Goal: Transaction & Acquisition: Purchase product/service

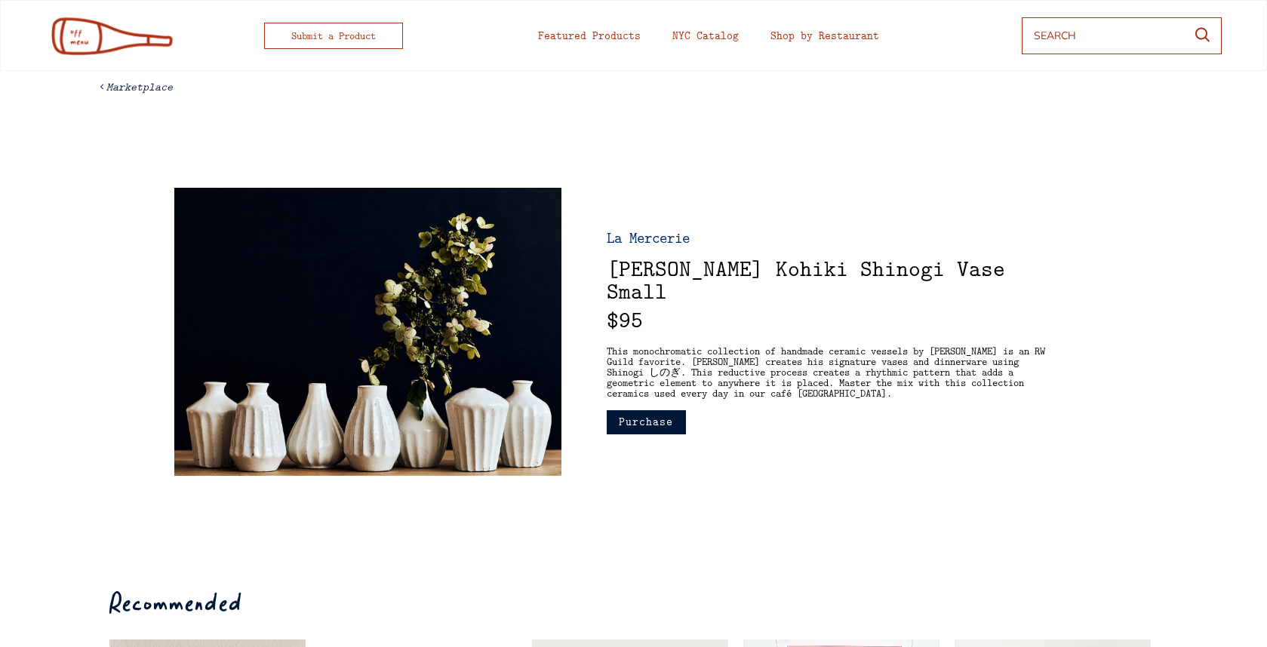
click at [656, 425] on button "Purchase" at bounding box center [646, 422] width 79 height 24
click at [124, 93] on em "Marketplace" at bounding box center [139, 86] width 66 height 15
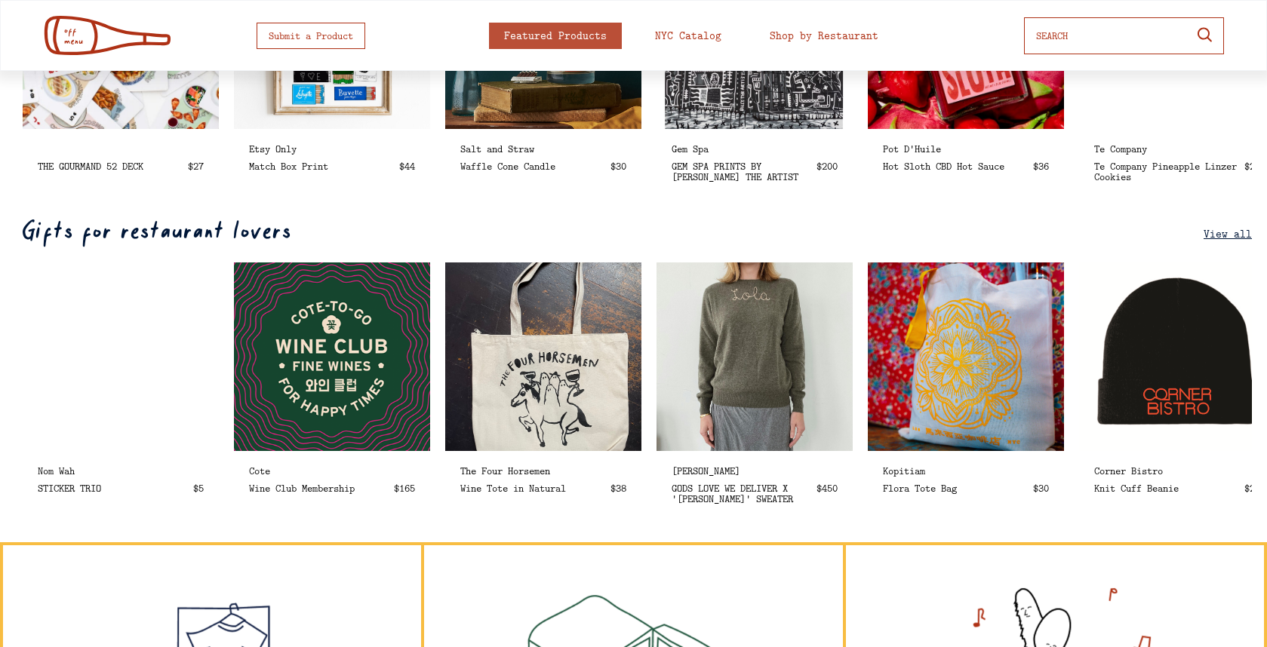
scroll to position [722, 0]
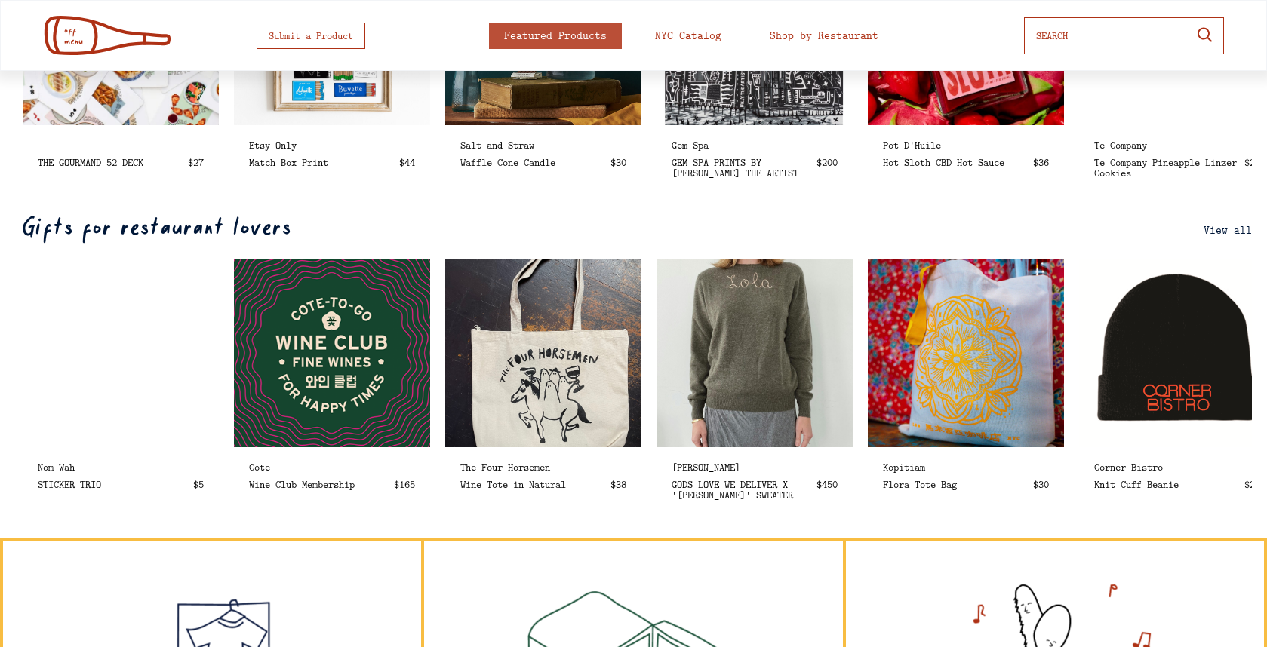
click at [753, 337] on img at bounding box center [755, 352] width 226 height 217
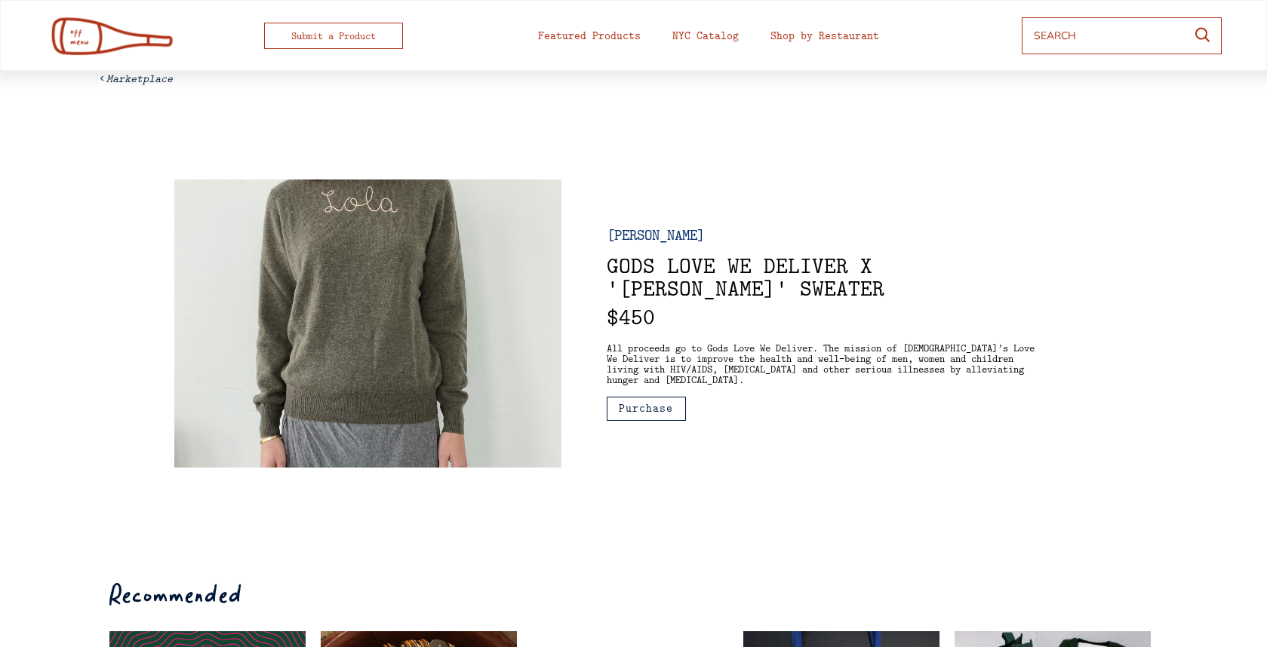
scroll to position [19, 0]
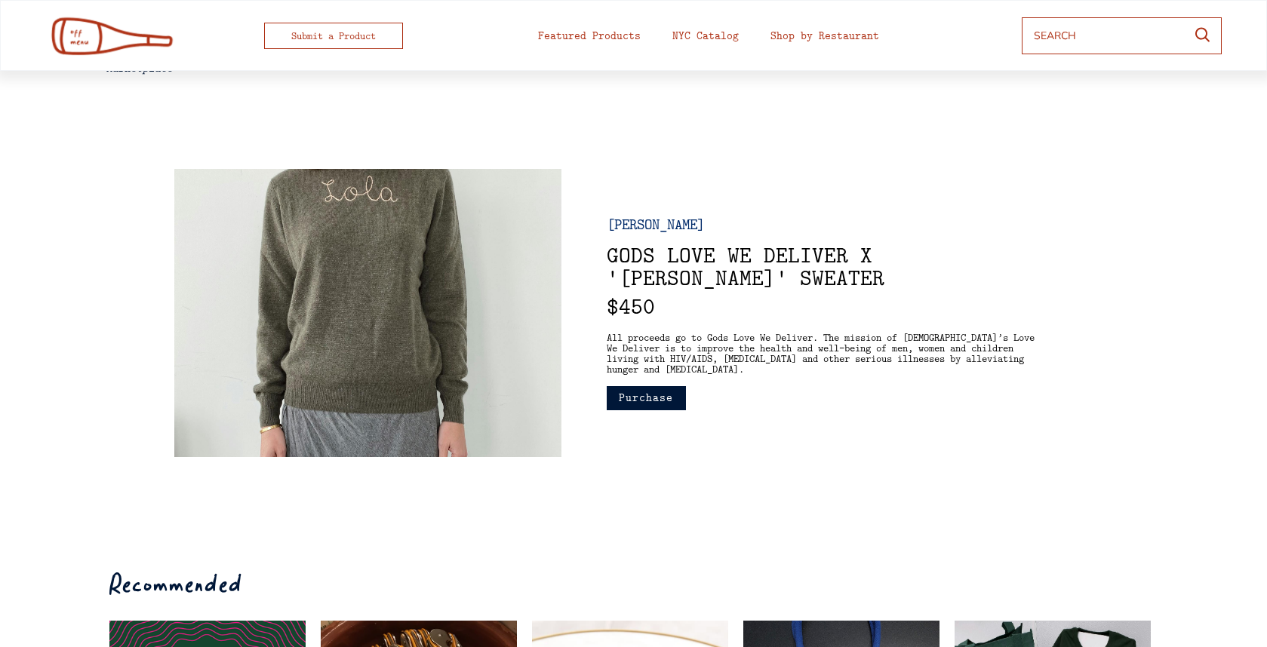
click at [653, 386] on button "Purchase" at bounding box center [646, 398] width 79 height 24
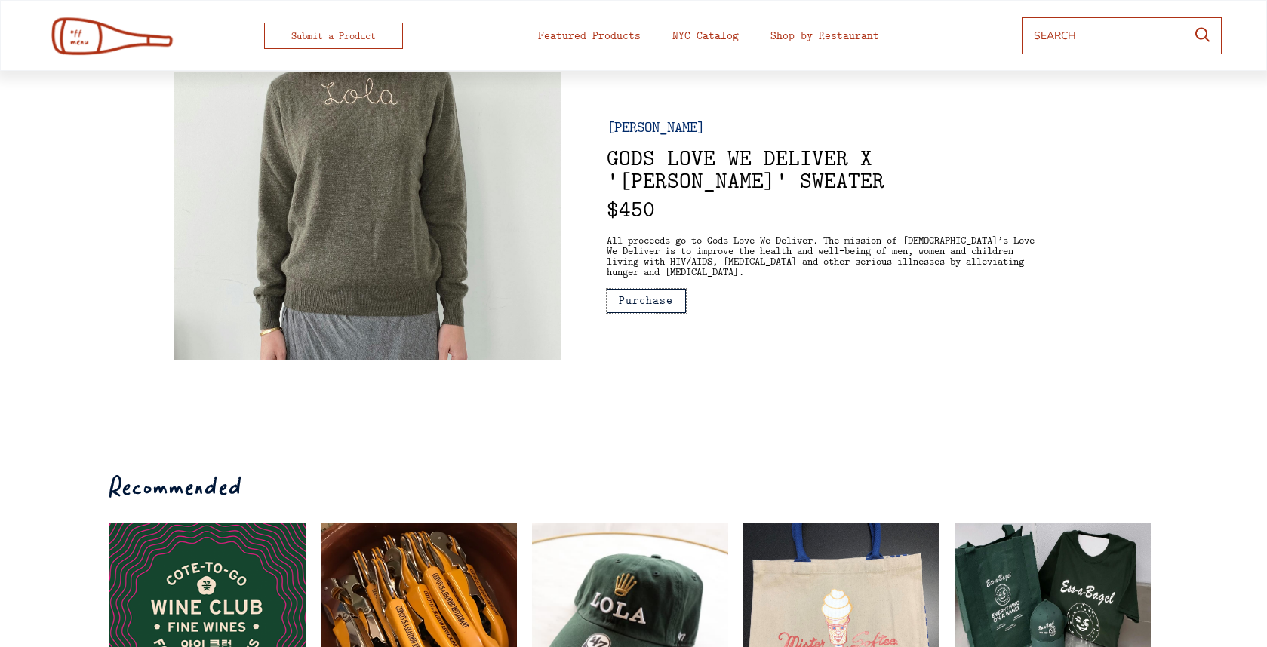
scroll to position [0, 0]
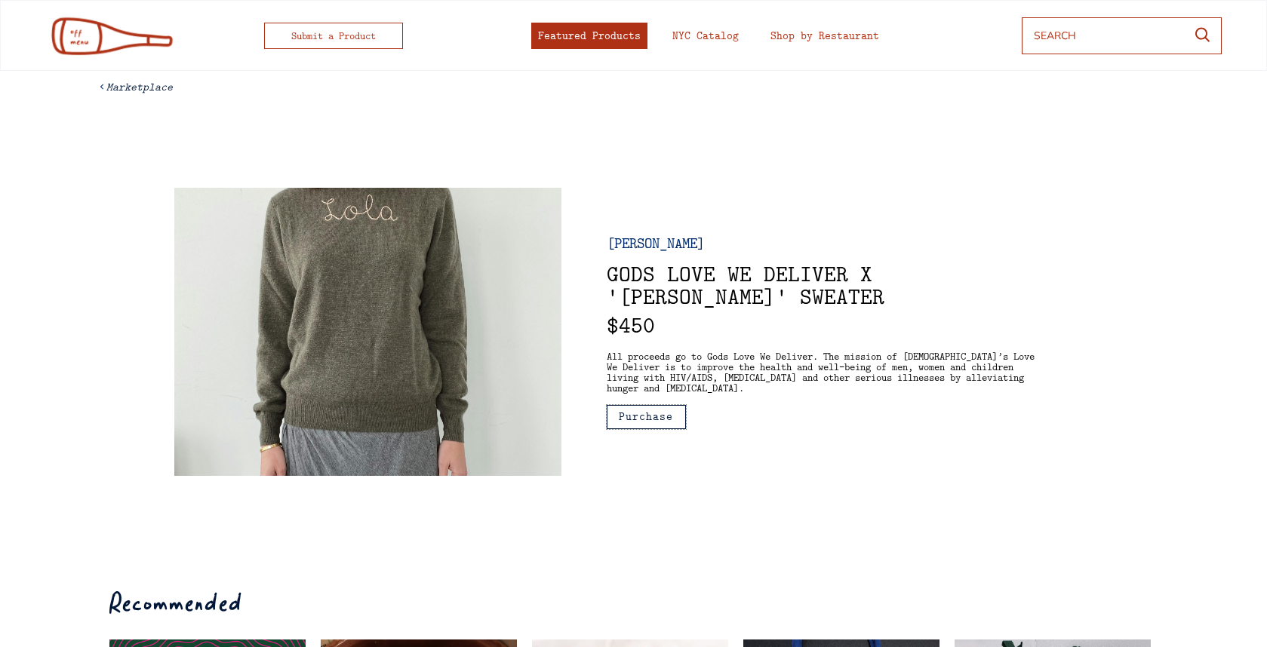
click at [594, 31] on div "Featured Products" at bounding box center [589, 35] width 103 height 11
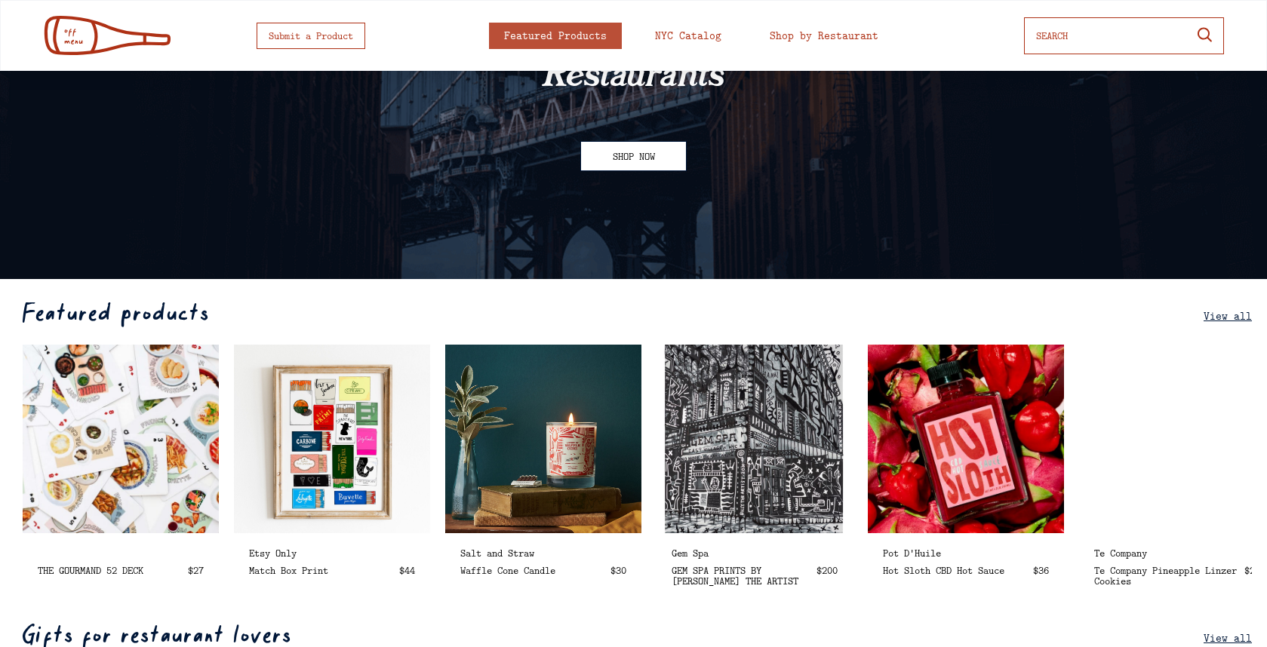
scroll to position [801, 0]
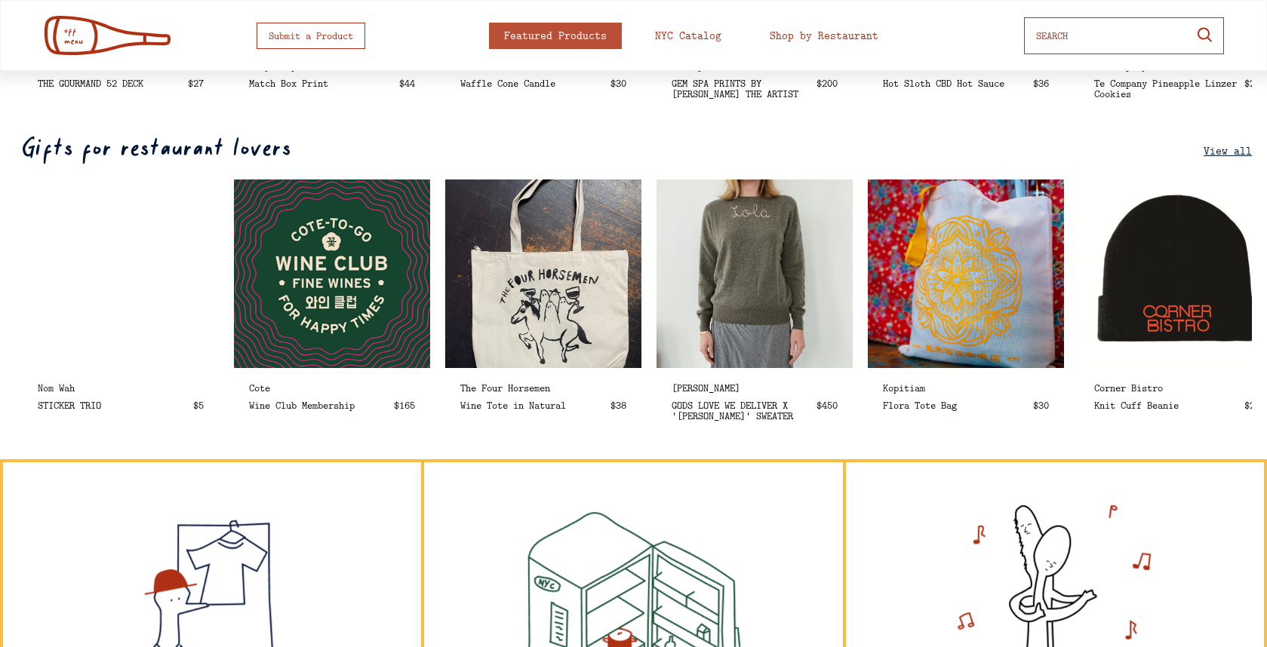
click at [1222, 147] on u "View all" at bounding box center [1228, 150] width 48 height 15
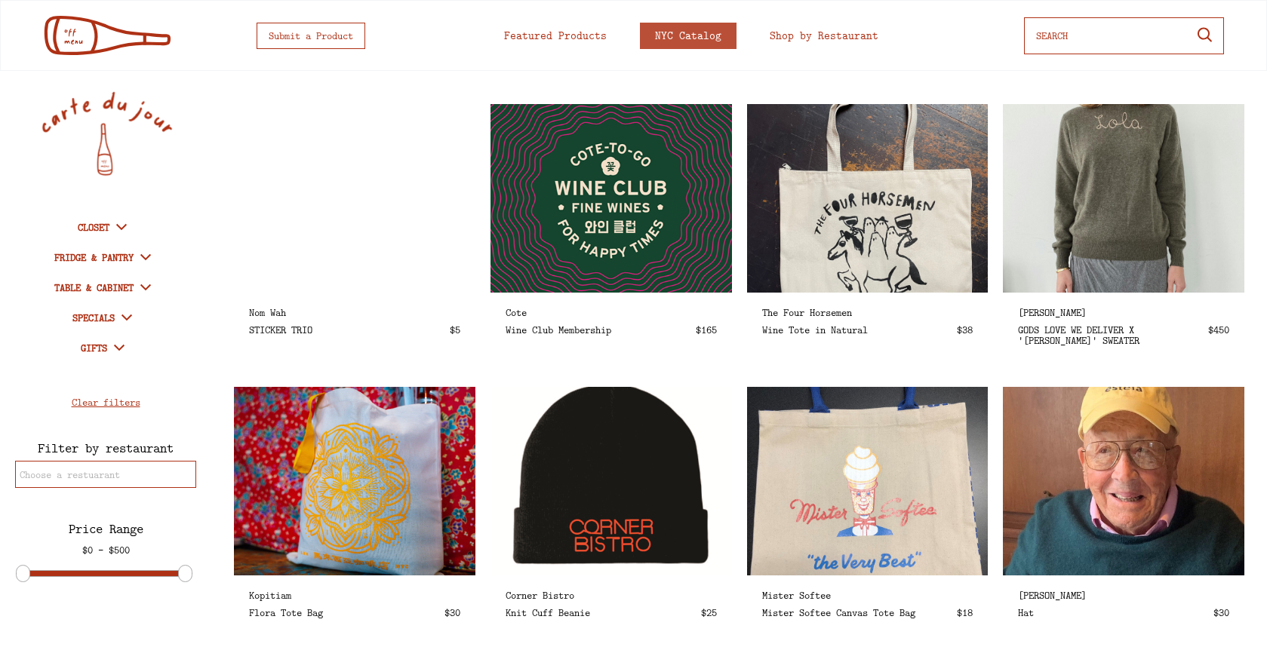
click at [103, 230] on strong "CLOSET" at bounding box center [94, 227] width 32 height 14
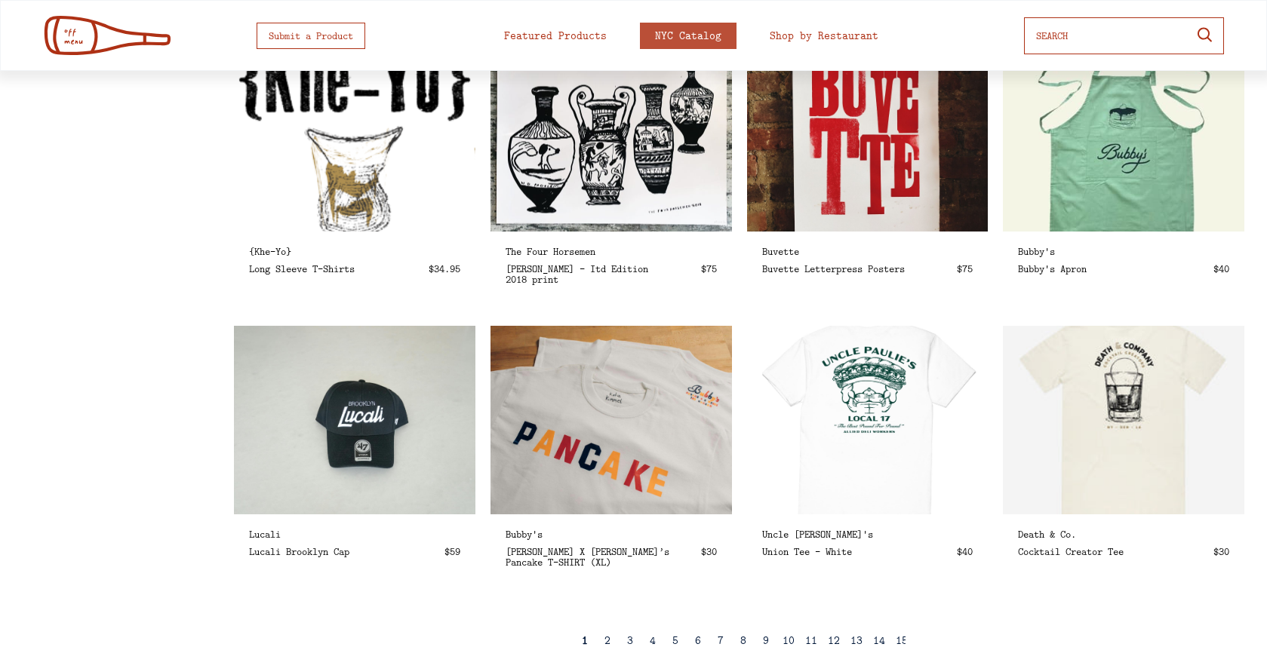
scroll to position [1690, 0]
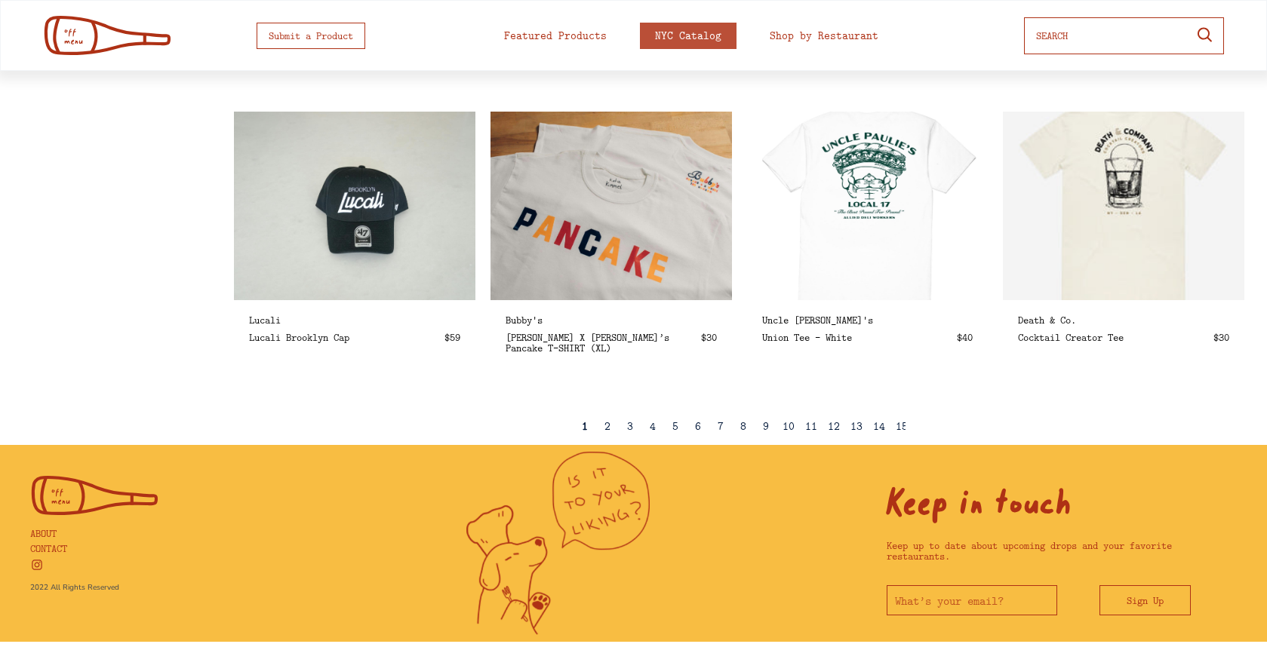
click at [604, 422] on div "2" at bounding box center [607, 426] width 6 height 11
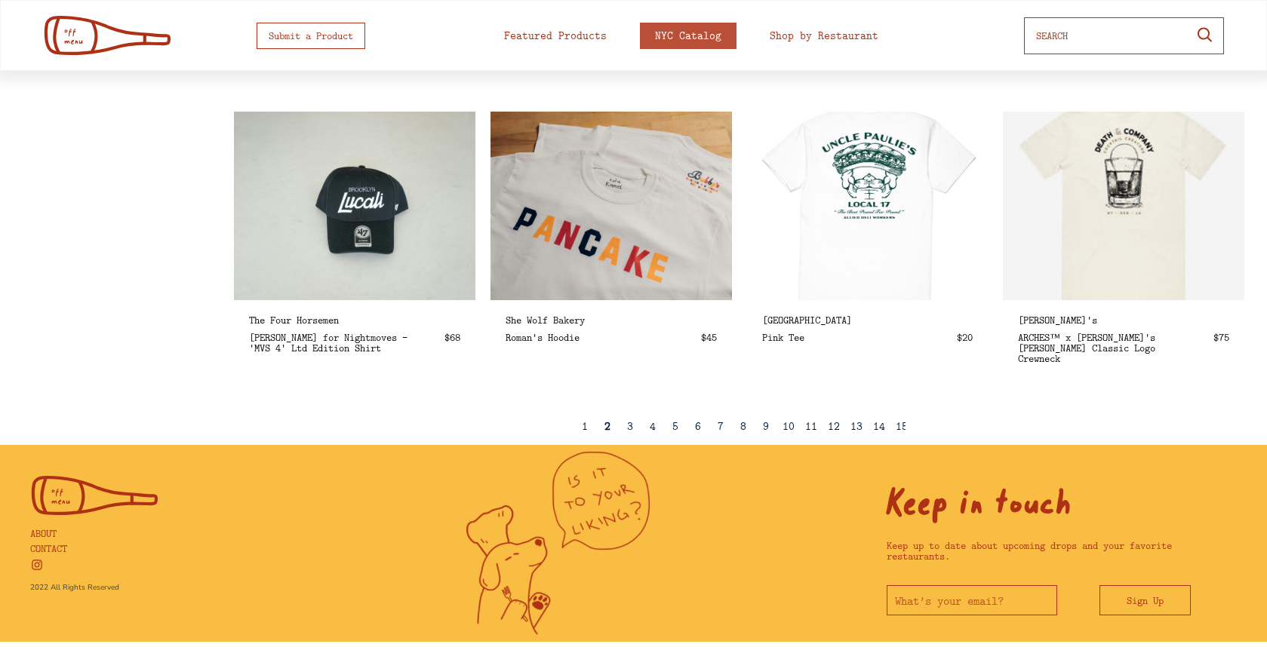
scroll to position [291, 0]
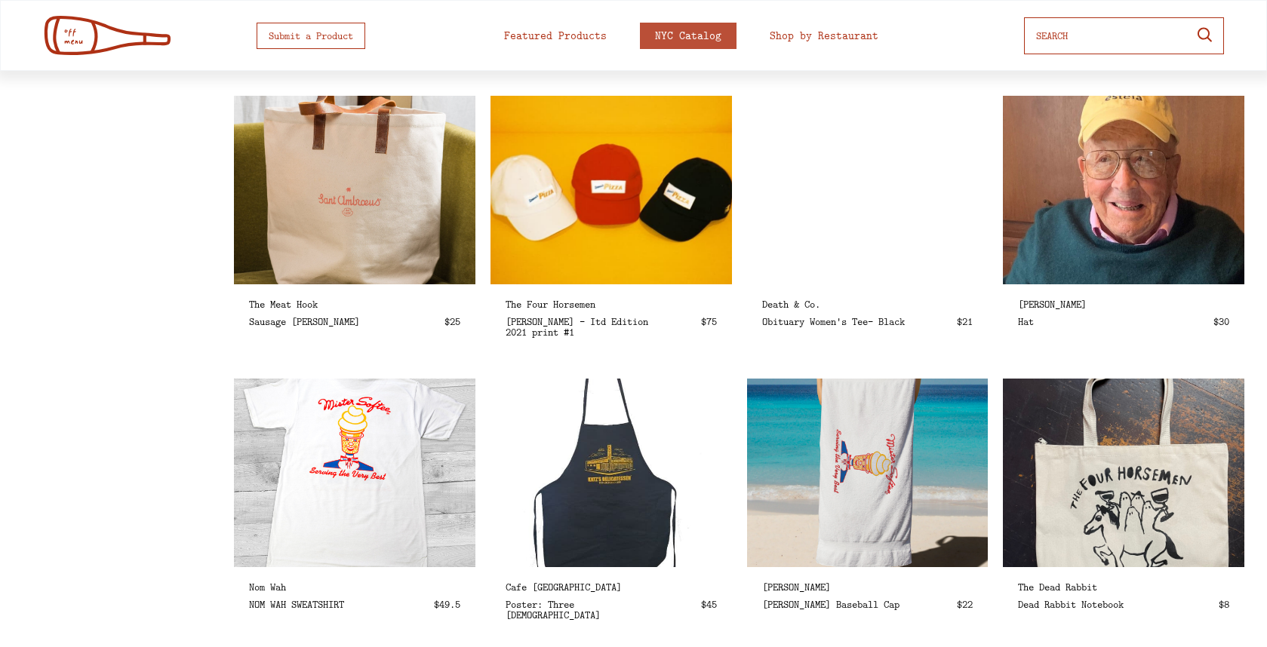
select select
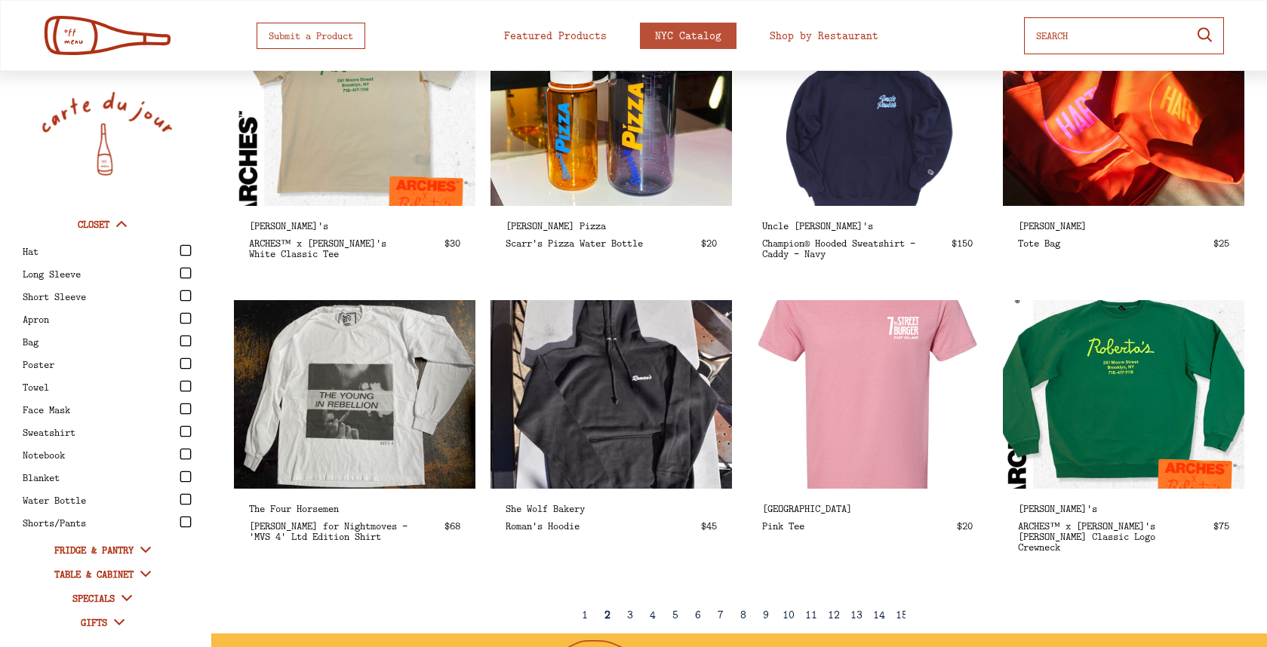
scroll to position [1513, 0]
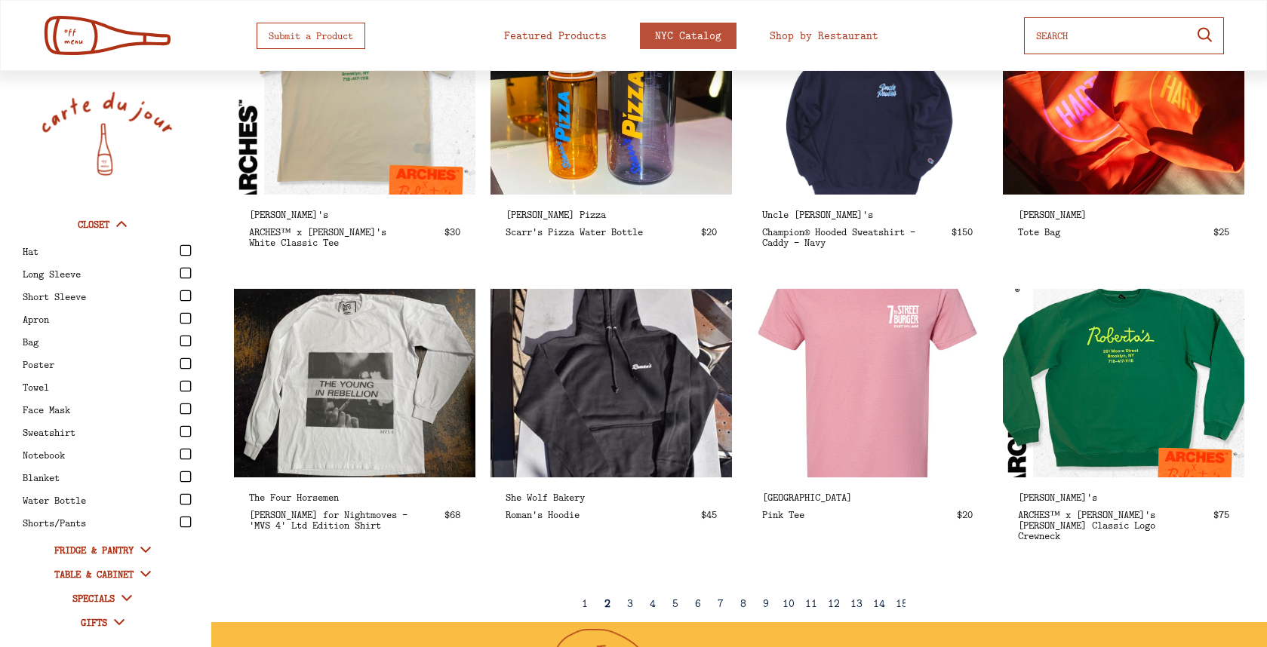
click at [629, 601] on div "3" at bounding box center [630, 603] width 6 height 11
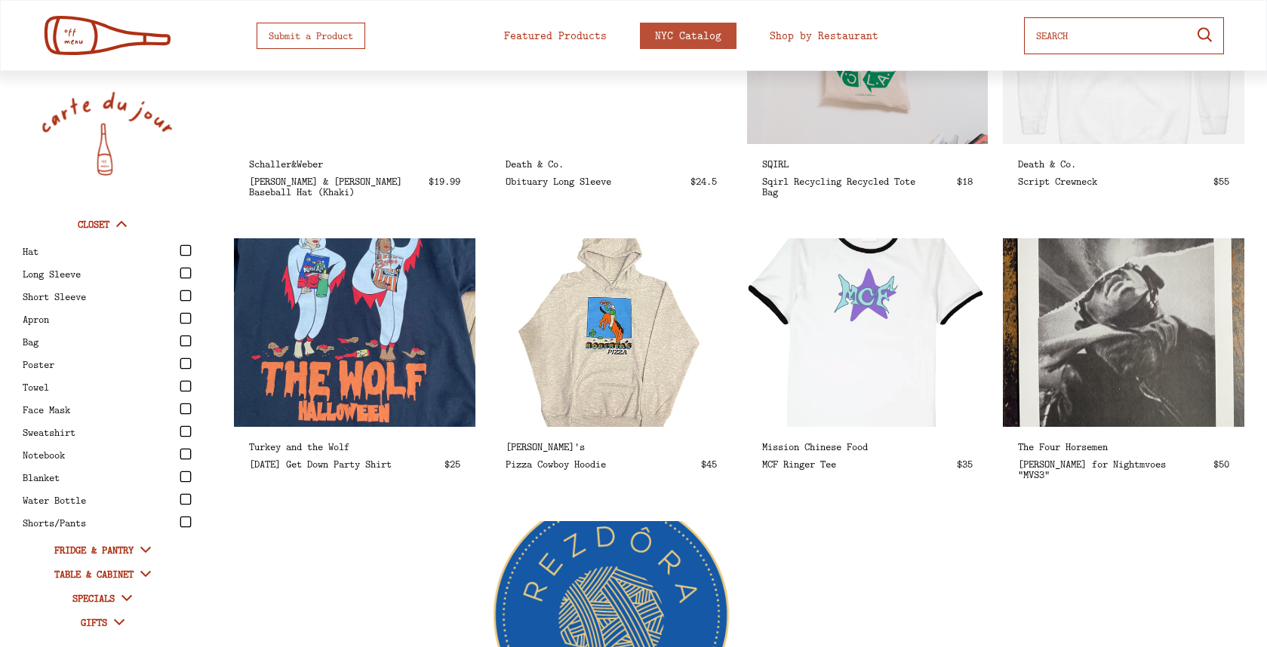
scroll to position [718, 0]
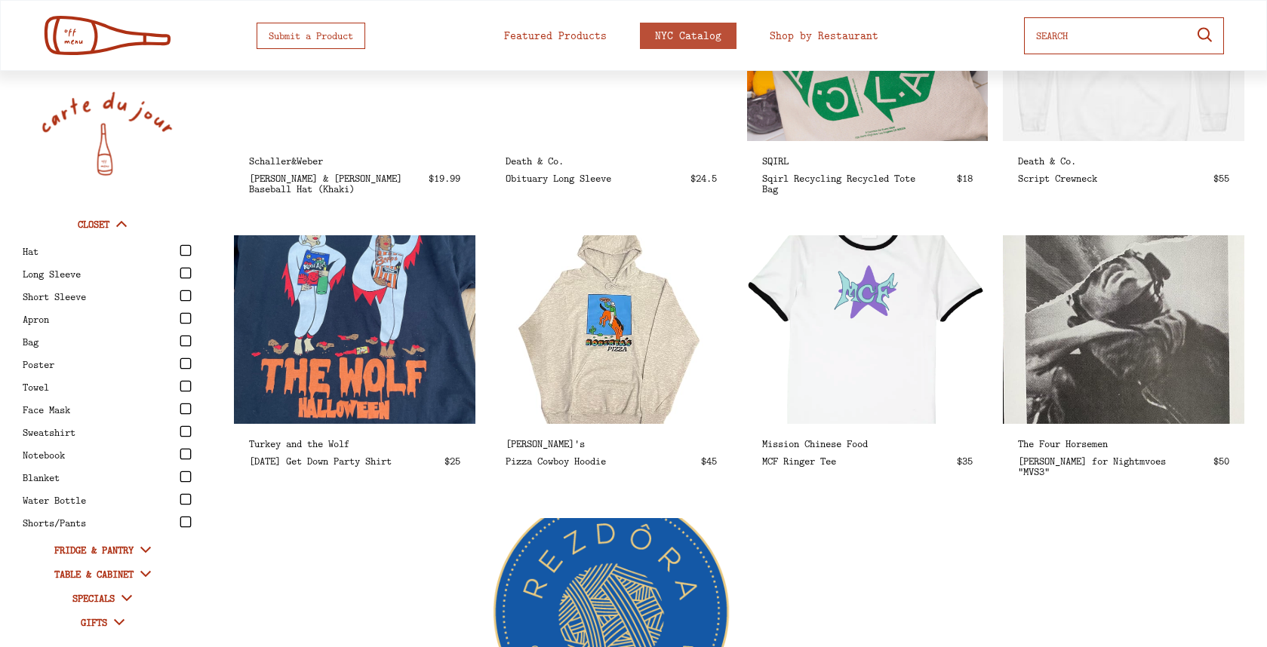
click at [1145, 398] on img at bounding box center [1124, 329] width 278 height 217
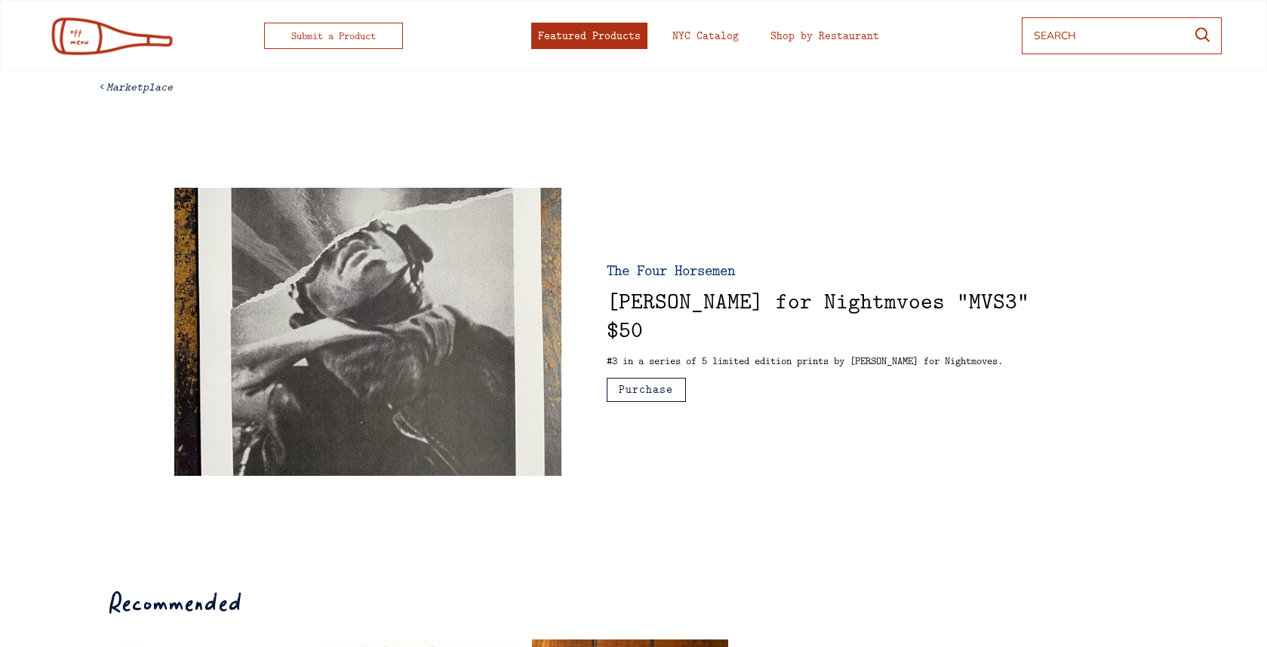
click at [598, 39] on div "Featured Products" at bounding box center [589, 35] width 103 height 11
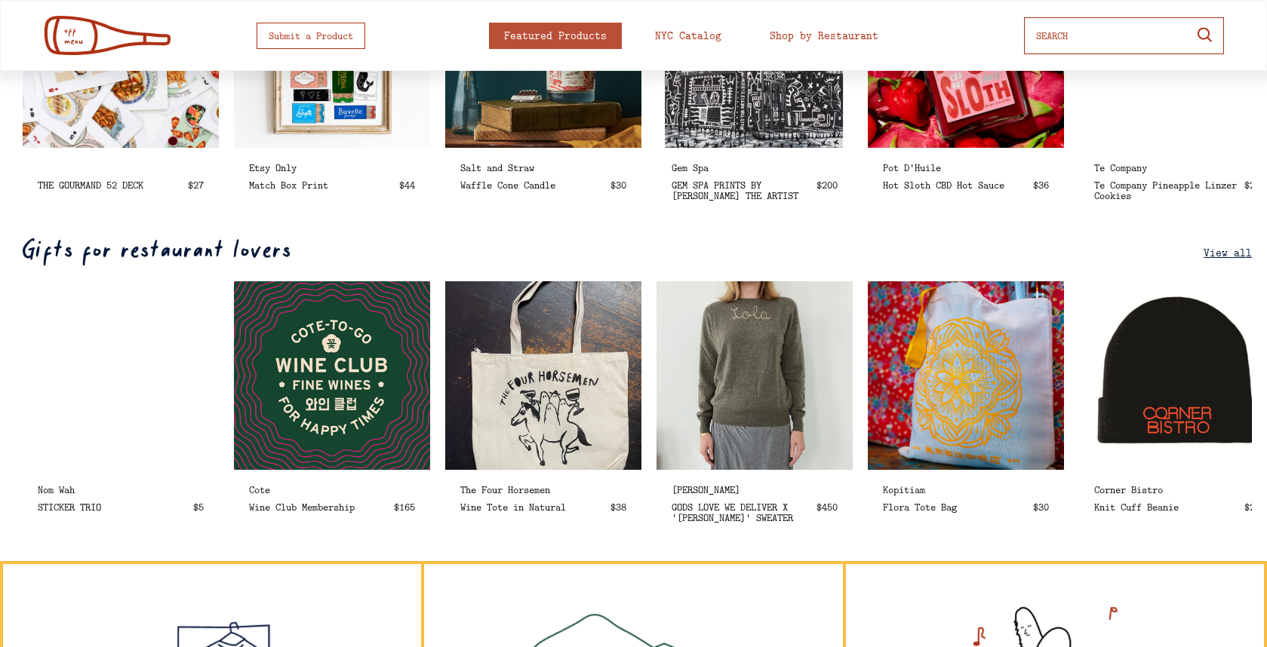
scroll to position [611, 0]
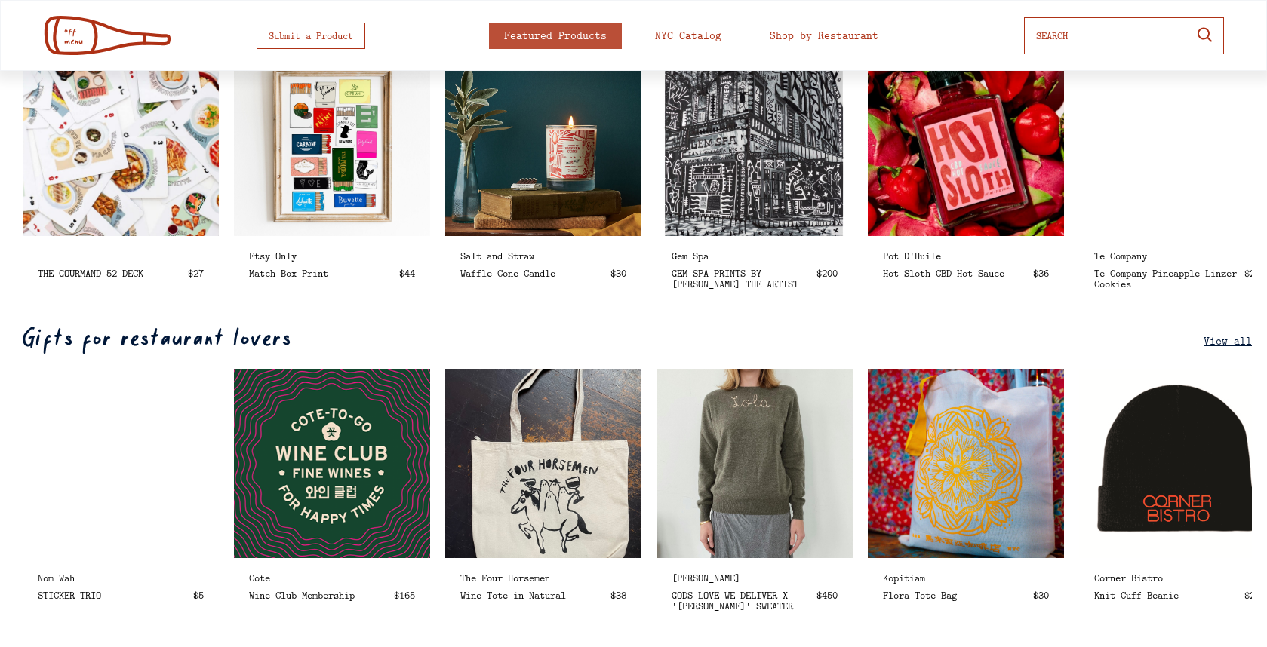
click at [1234, 348] on div "Gifts for restaurant lovers View all" at bounding box center [633, 340] width 1237 height 27
click at [1232, 345] on u "View all" at bounding box center [1228, 341] width 48 height 15
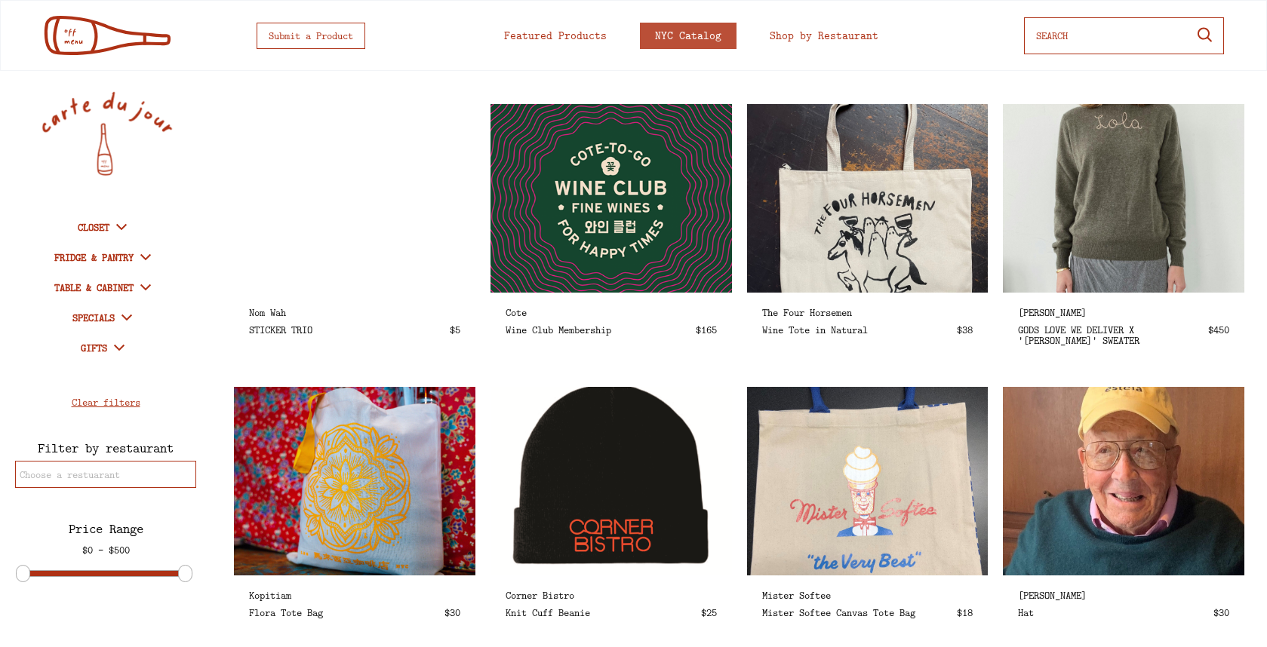
click at [116, 225] on icon at bounding box center [121, 227] width 18 height 18
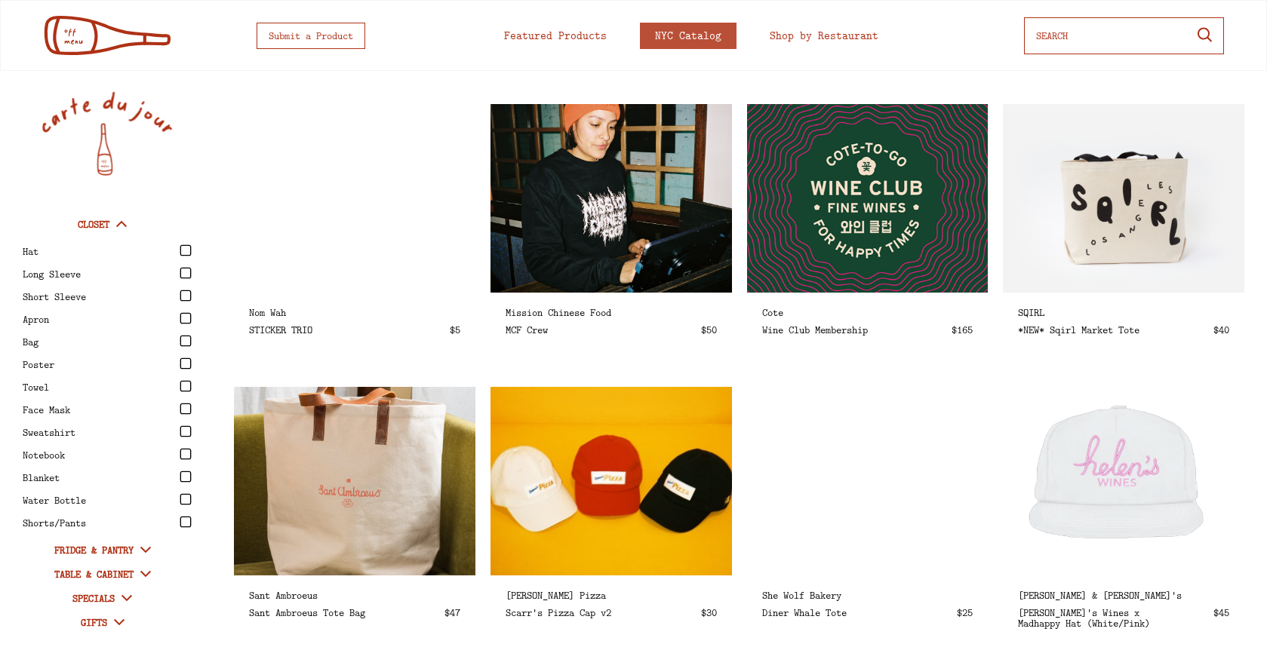
click at [116, 225] on icon at bounding box center [121, 224] width 18 height 18
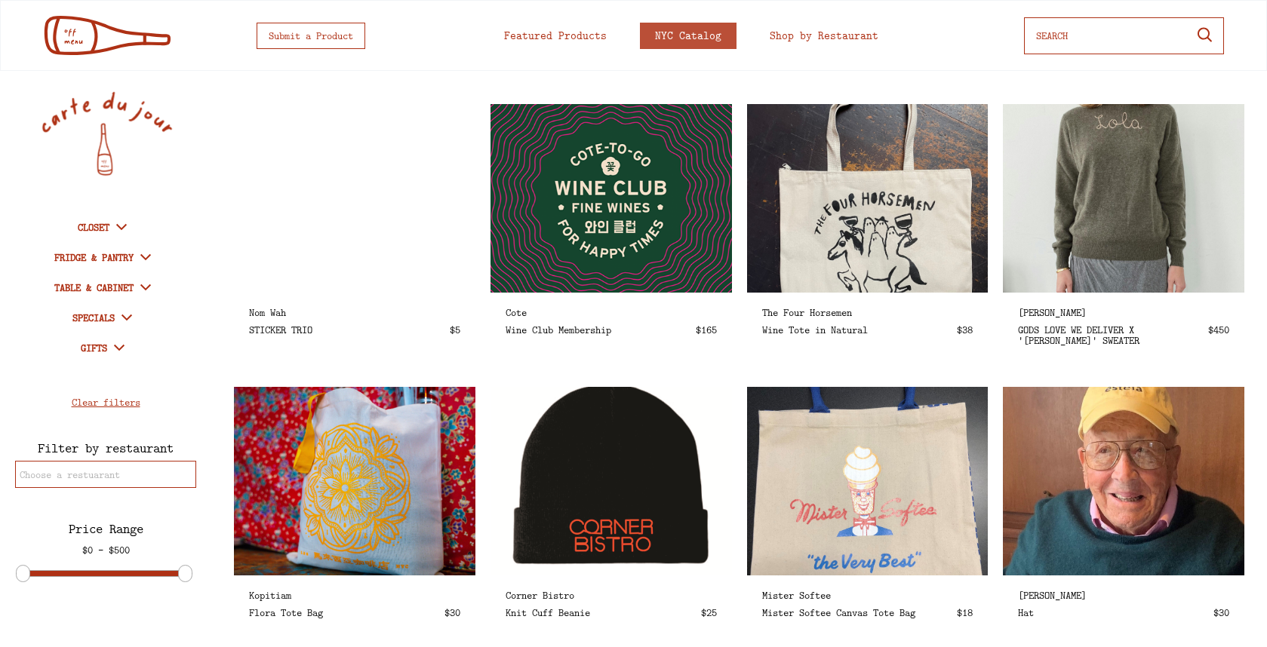
click at [147, 255] on icon at bounding box center [146, 257] width 18 height 18
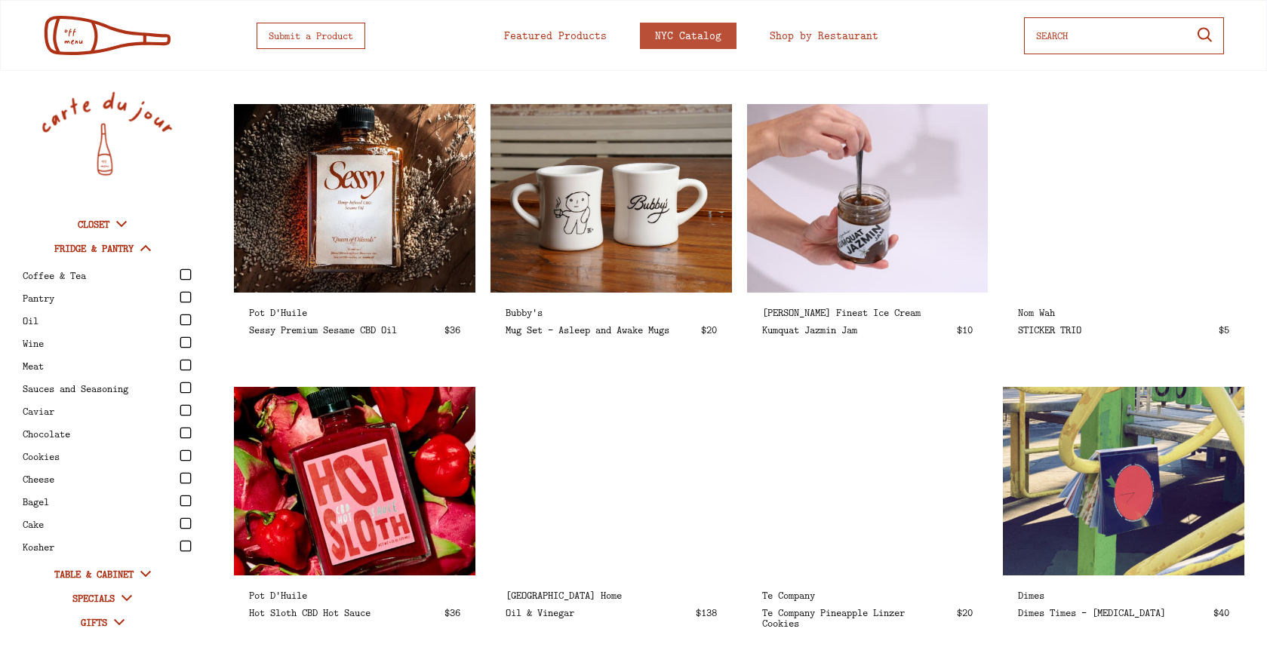
click at [145, 254] on icon at bounding box center [146, 248] width 18 height 18
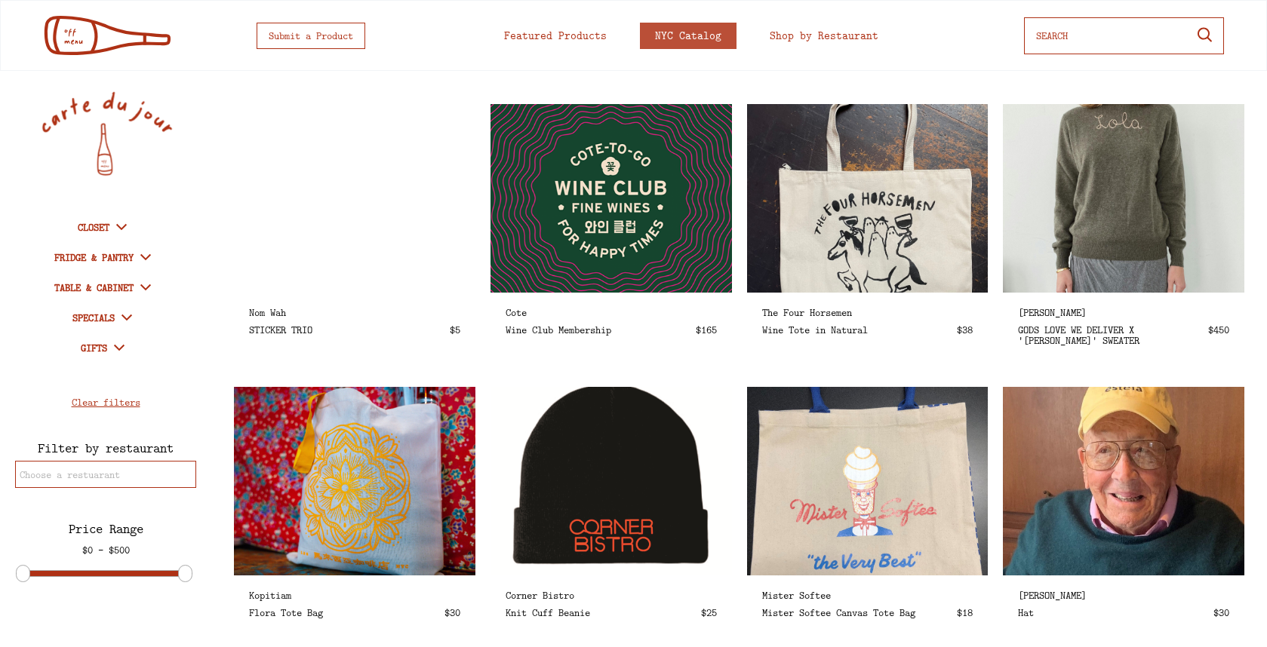
click at [134, 309] on div "SPECIALS" at bounding box center [105, 318] width 181 height 24
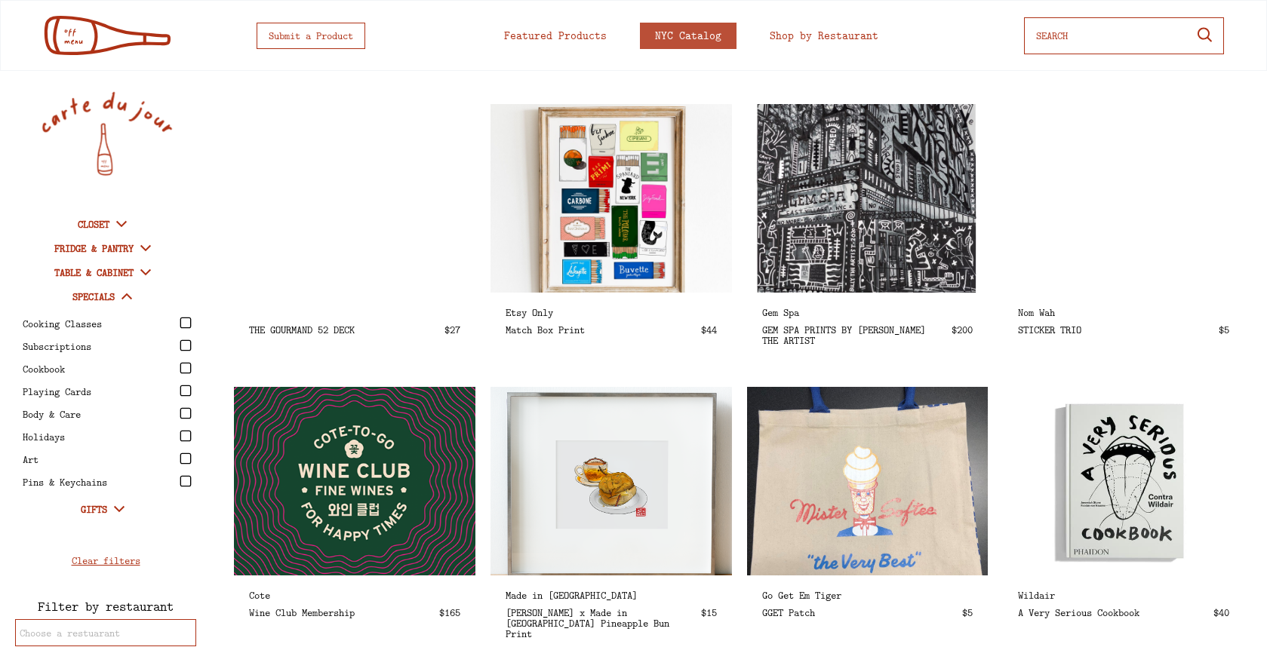
click at [129, 312] on div "Cooking Classes" at bounding box center [110, 323] width 174 height 23
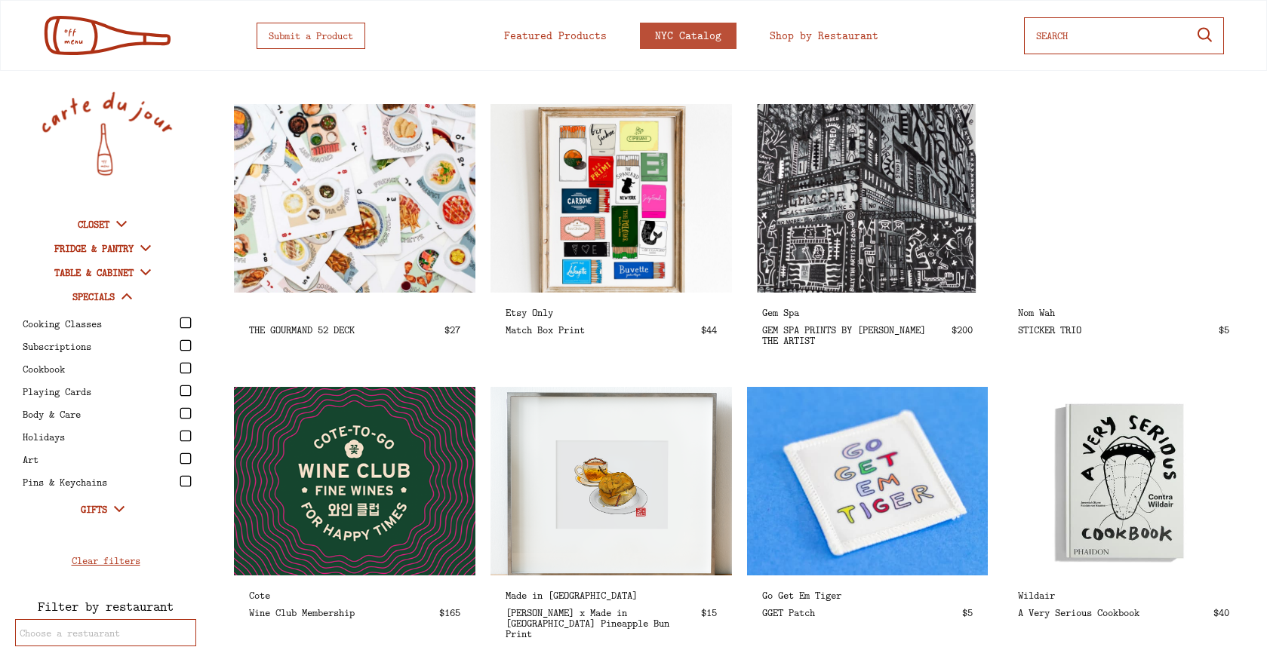
click at [180, 460] on icon at bounding box center [186, 459] width 12 height 12
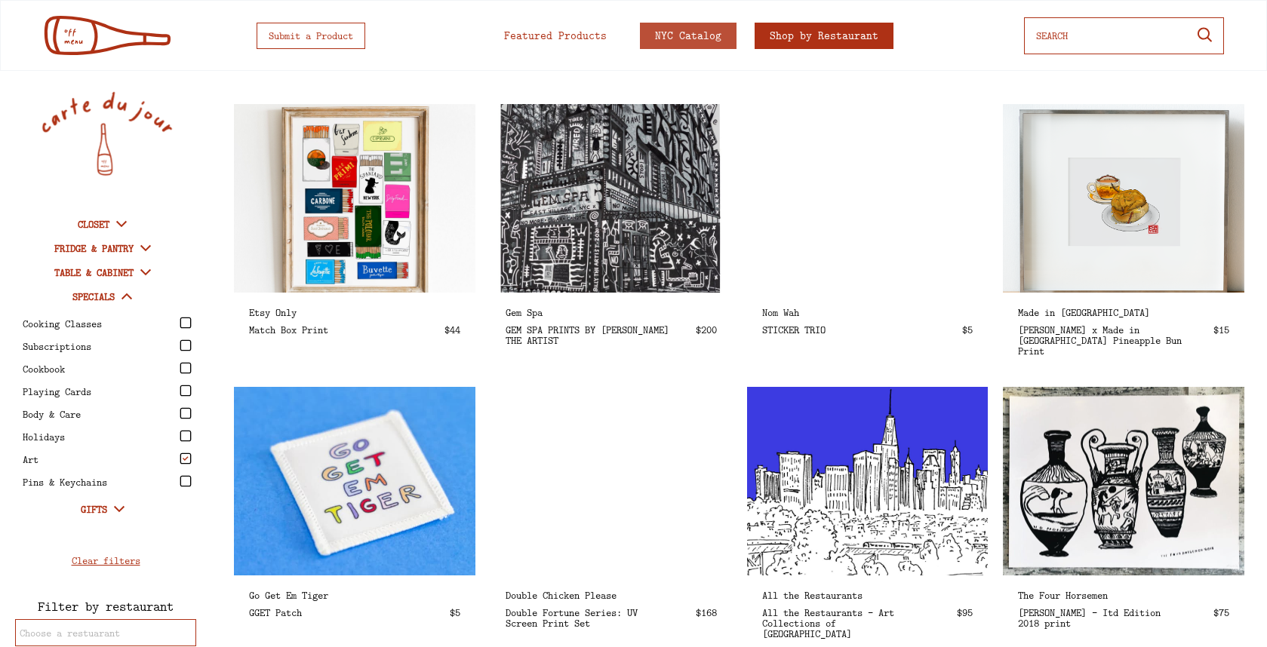
click at [826, 32] on div "Shop by Restaurant" at bounding box center [824, 35] width 109 height 11
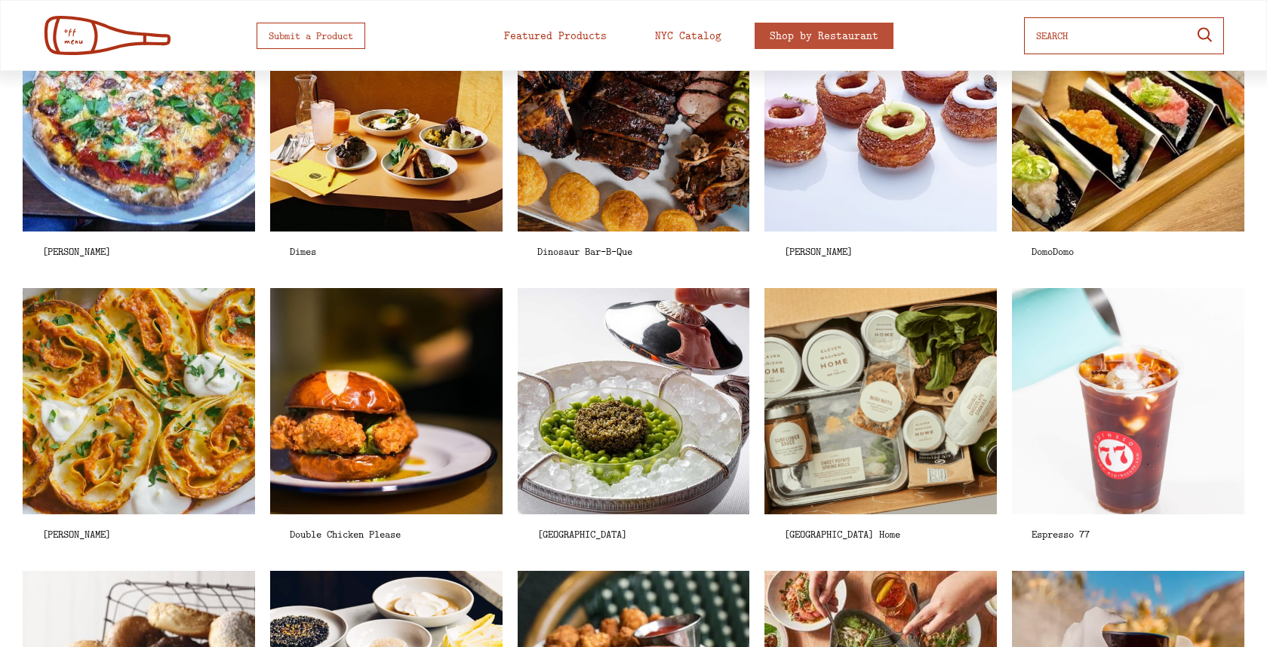
scroll to position [2092, 0]
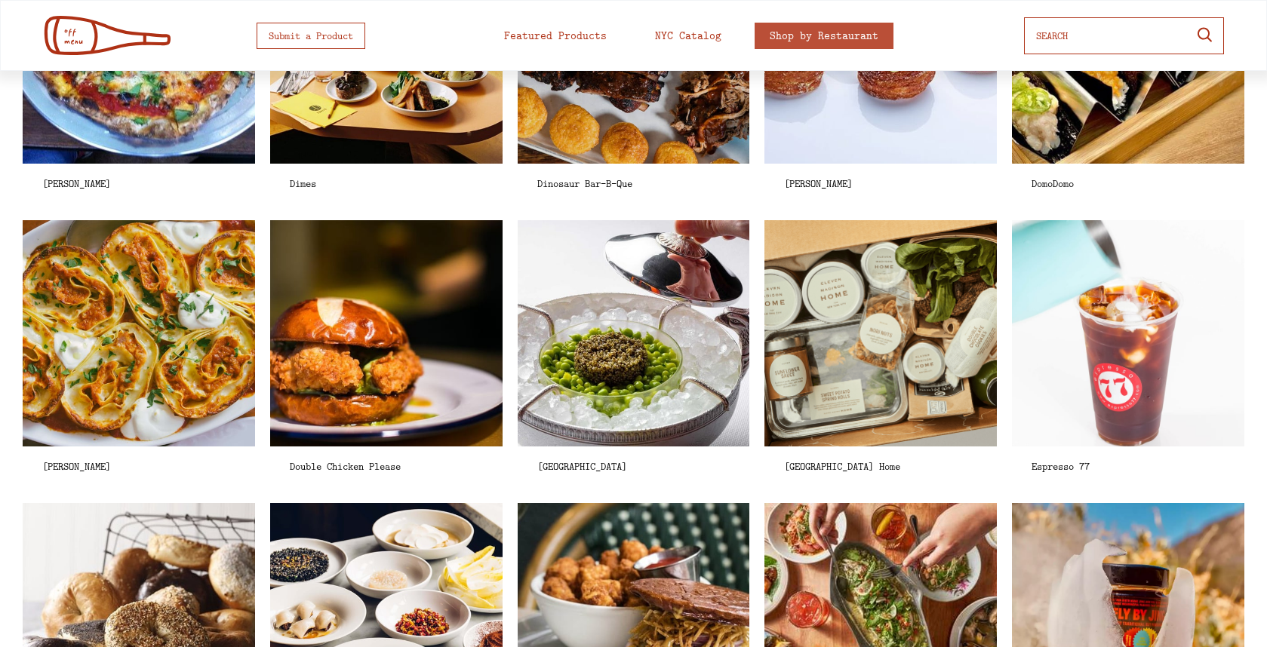
click at [376, 394] on img at bounding box center [386, 334] width 267 height 260
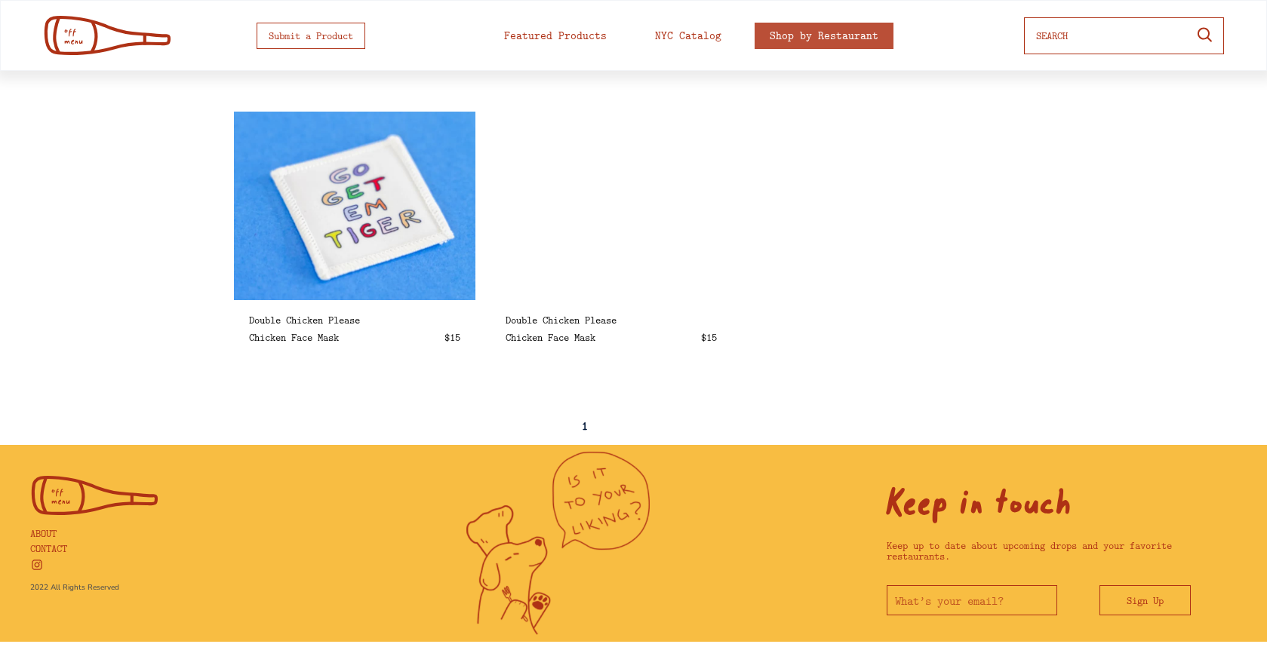
scroll to position [744, 0]
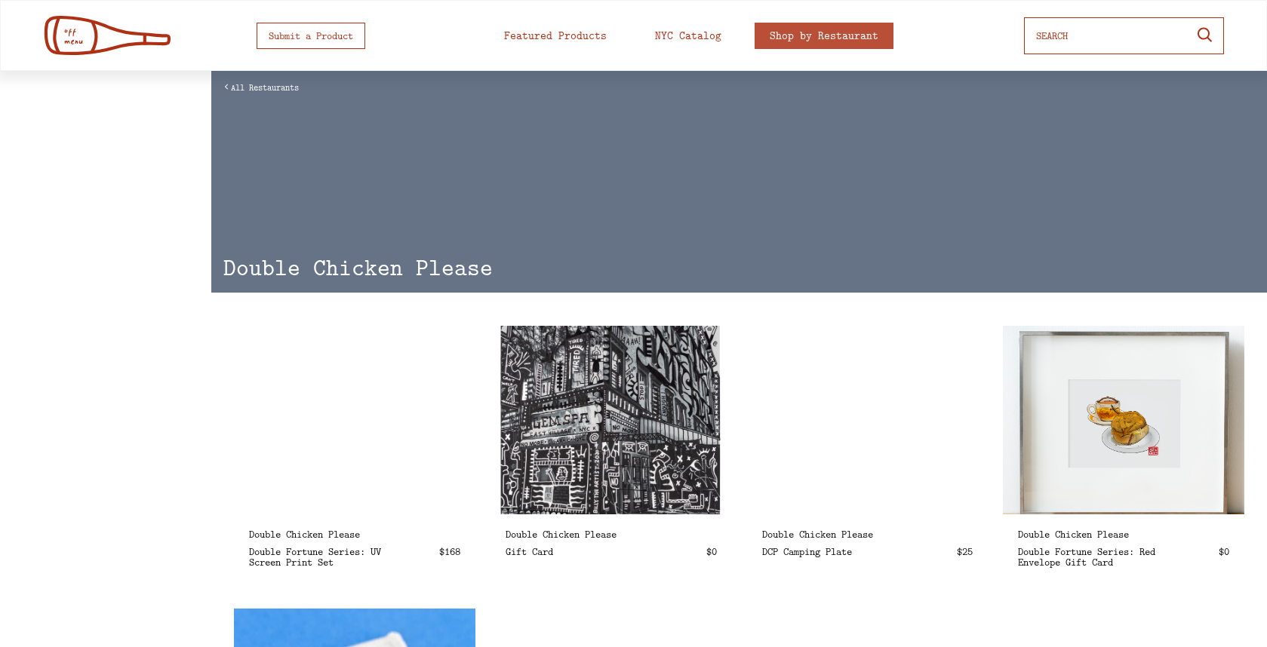
select select "1348695171700984260__LOOKUP__1663054888941x924832787390675800"
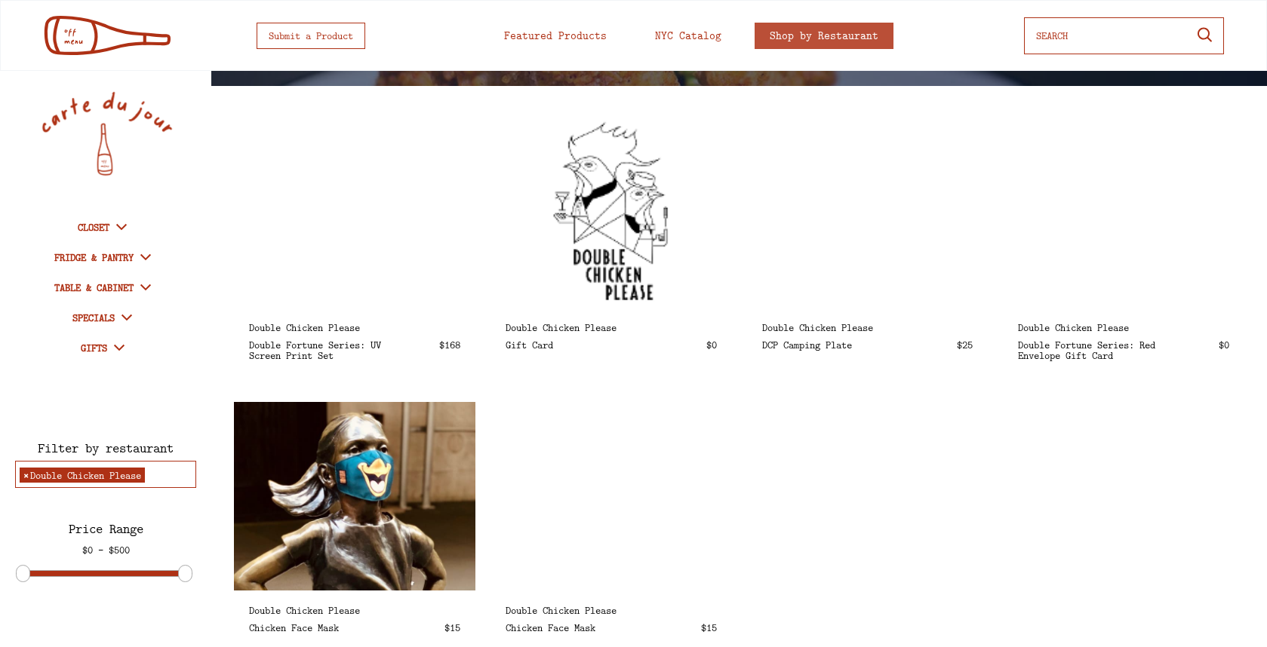
scroll to position [0, 0]
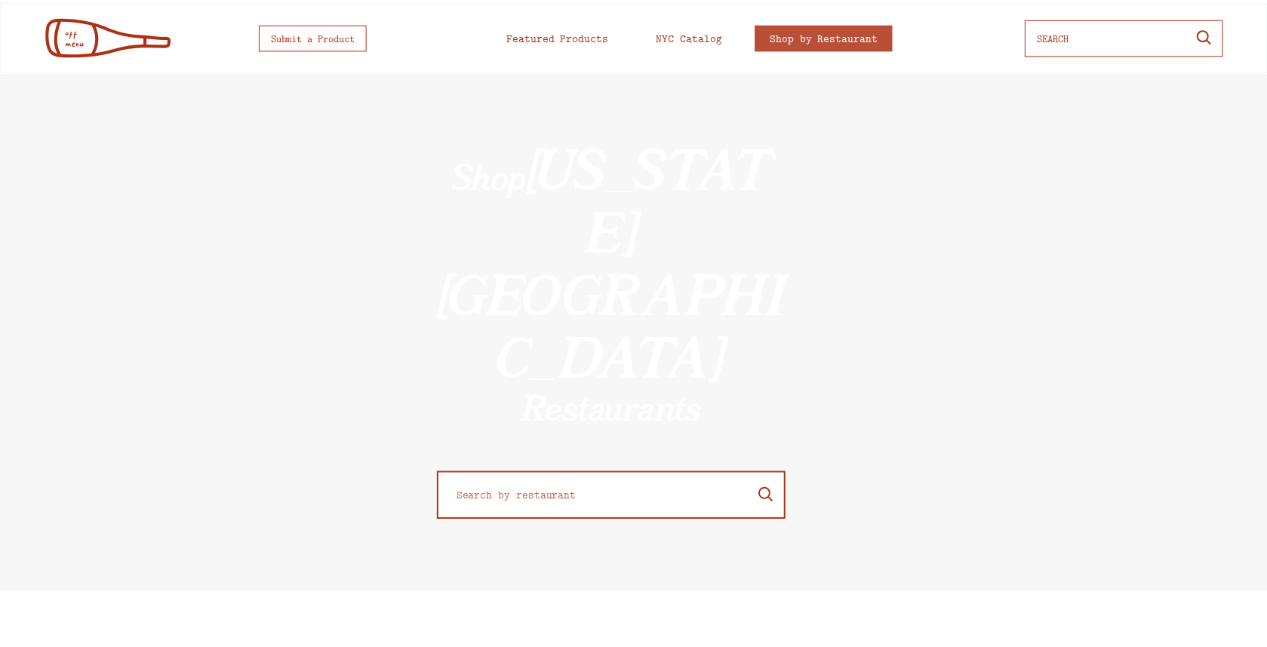
scroll to position [604, 0]
